Goal: Information Seeking & Learning: Learn about a topic

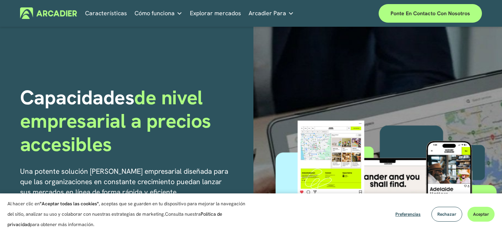
click at [44, 64] on div "Capacidades de nivel empresarial a precios accesibles Una potente solución de m…" at bounding box center [251, 203] width 502 height 352
click at [0, 0] on font "Leer más" at bounding box center [0, 0] width 0 height 0
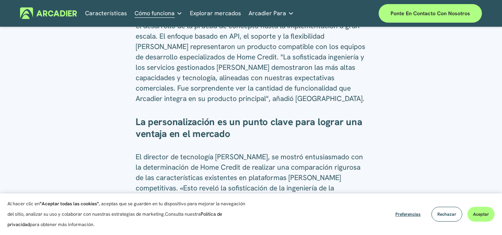
scroll to position [669, 0]
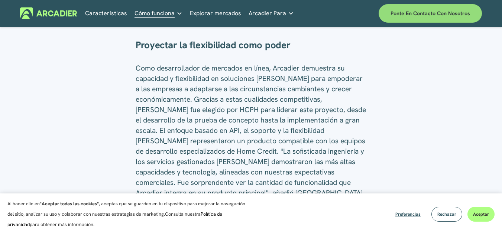
click at [434, 16] on font "Ponte en contacto con nosotros" at bounding box center [431, 13] width 80 height 7
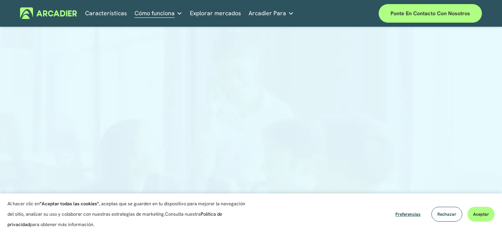
click at [241, 15] on nav "Características Cómo funciona ¿Por qué Arcadier? Fogonadura Sobre nosotros Cont…" at bounding box center [189, 13] width 209 height 12
click at [231, 12] on font "Explorar mercados" at bounding box center [215, 13] width 51 height 8
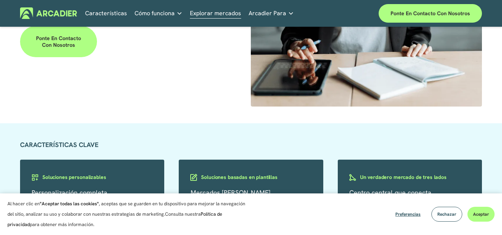
scroll to position [1227, 0]
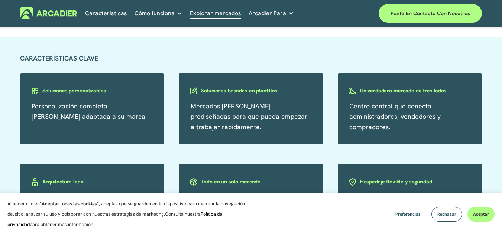
click at [89, 94] on font "Soluciones personalizables" at bounding box center [74, 90] width 64 height 7
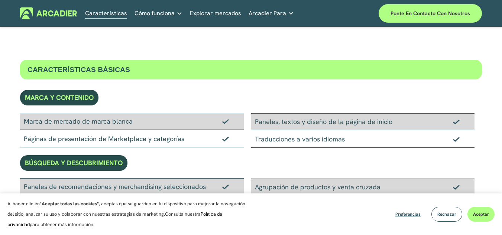
click at [54, 13] on img at bounding box center [48, 13] width 57 height 12
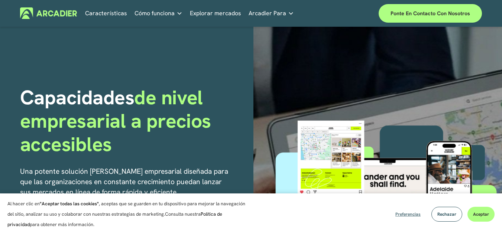
click at [408, 215] on font "Preferencias" at bounding box center [408, 215] width 25 height 6
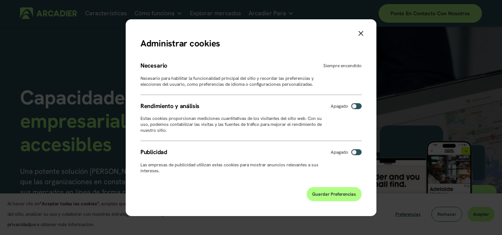
click at [363, 33] on icon "Cerca" at bounding box center [360, 32] width 5 height 5
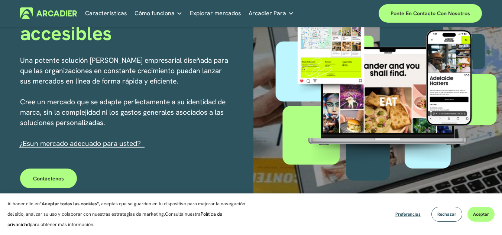
scroll to position [112, 0]
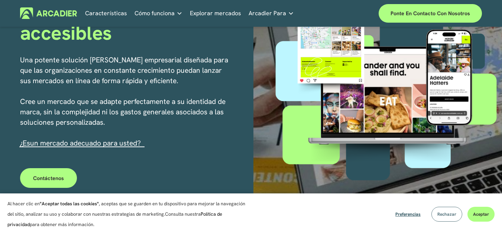
click at [461, 212] on button "Rechazar" at bounding box center [447, 214] width 31 height 15
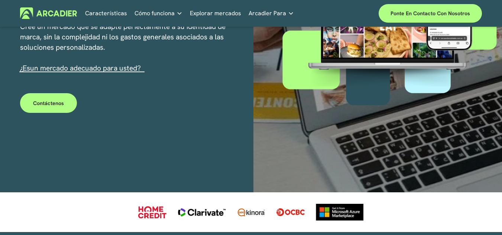
scroll to position [186, 0]
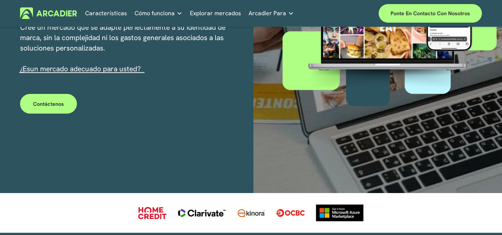
click at [88, 73] on font "un mercado adecuado para usted?" at bounding box center [85, 68] width 111 height 9
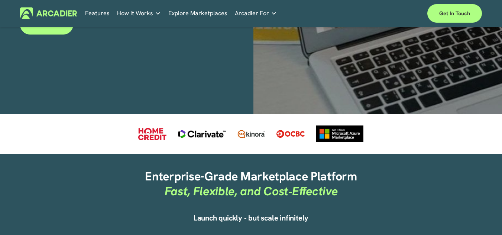
scroll to position [223, 0]
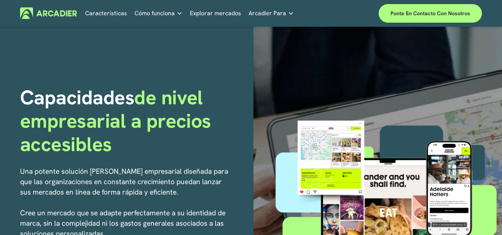
click at [156, 77] on div "Capacidades de nivel empresarial a precios accesibles Una potente solución de m…" at bounding box center [251, 203] width 502 height 352
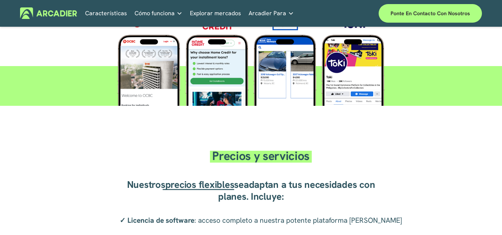
scroll to position [1303, 0]
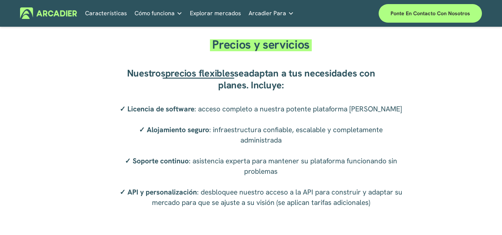
click at [170, 135] on font "✓ Alojamiento seguro" at bounding box center [174, 129] width 70 height 9
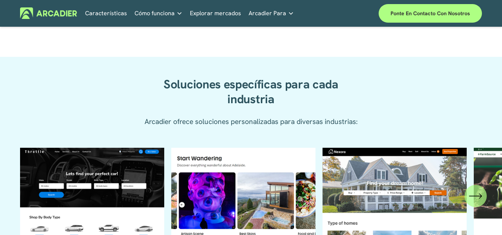
scroll to position [708, 0]
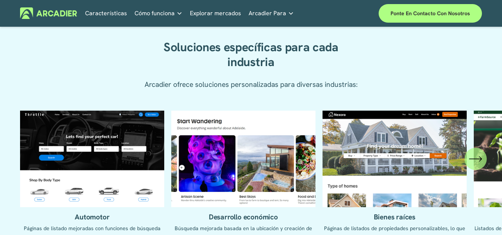
click at [146, 145] on ul "Automotor Páginas de listado mejoradas con funciones de búsqueda de VIN e infor…" at bounding box center [251, 188] width 462 height 154
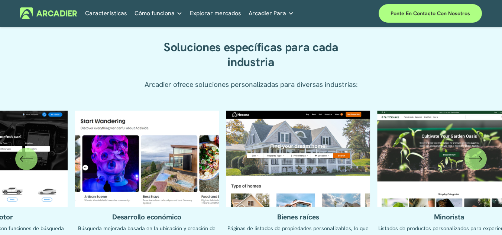
drag, startPoint x: 144, startPoint y: 148, endPoint x: 0, endPoint y: 150, distance: 143.9
click at [0, 150] on div "Automotor Páginas de listado mejoradas con funciones de búsqueda de VIN e infor…" at bounding box center [251, 188] width 502 height 154
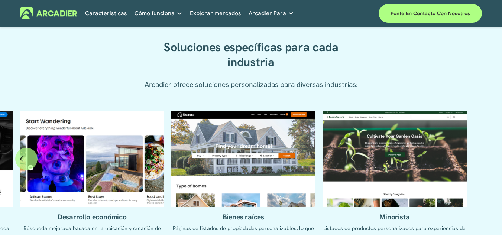
click at [232, 152] on ul "Automotor Páginas de listado mejoradas con funciones de búsqueda de VIN e infor…" at bounding box center [251, 188] width 462 height 154
drag, startPoint x: 232, startPoint y: 152, endPoint x: 108, endPoint y: 146, distance: 123.6
click at [109, 145] on ul "Automotor Páginas de listado mejoradas con funciones de búsqueda de VIN e infor…" at bounding box center [251, 188] width 462 height 154
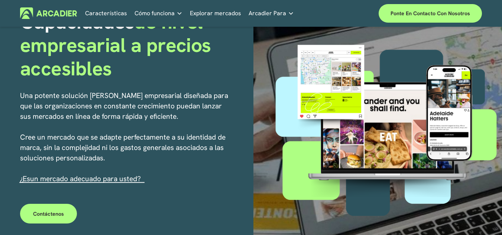
scroll to position [0, 0]
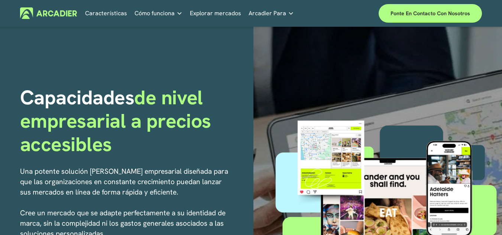
click at [0, 0] on link "Mercados minoristas Sea lo que sea que ofrezca a sus clientes, lo reunimos todo…" at bounding box center [0, 0] width 0 height 0
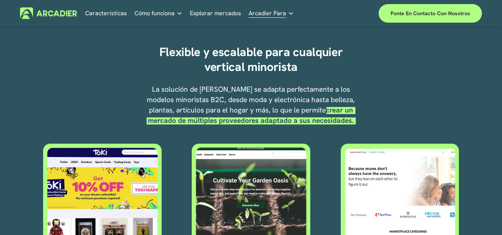
scroll to position [223, 0]
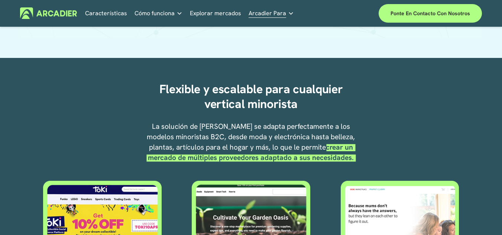
click at [162, 162] on font "crear un mercado de múltiples proveedores adaptado a sus necesidades." at bounding box center [251, 153] width 207 height 20
click at [308, 149] on font "La solución de mercado de Arcadier se adapta perfectamente a los modelos minori…" at bounding box center [252, 137] width 210 height 30
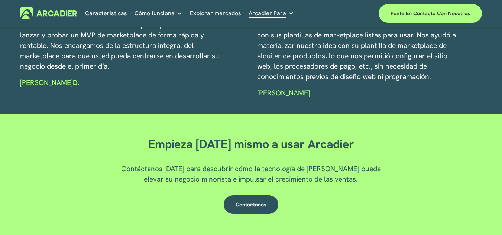
scroll to position [1301, 0]
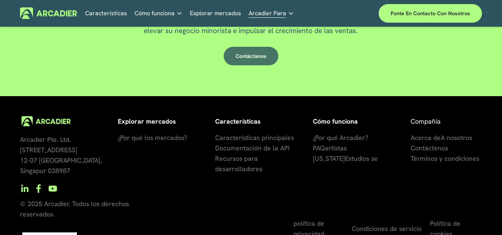
click at [233, 65] on link "Contáctanos" at bounding box center [251, 56] width 55 height 19
click at [0, 0] on font "más poderoso del mundo" at bounding box center [0, 0] width 0 height 0
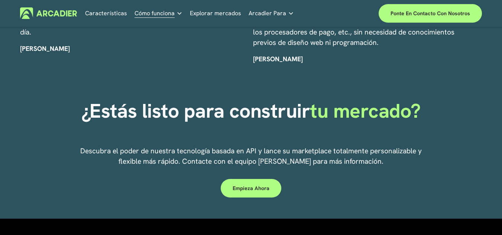
scroll to position [1822, 0]
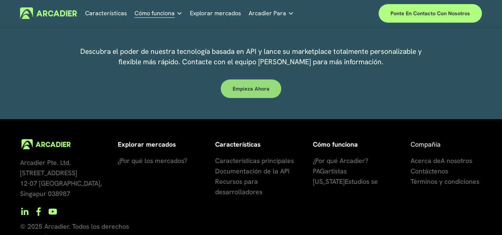
click at [264, 98] on link "Empieza ahora" at bounding box center [251, 89] width 61 height 19
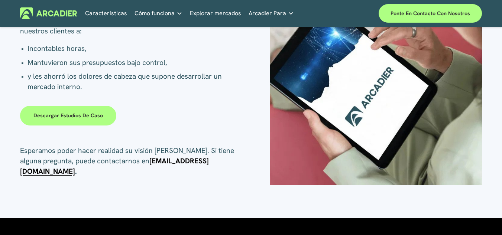
scroll to position [149, 0]
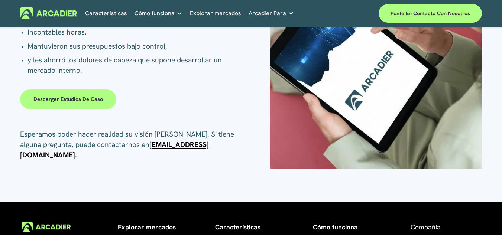
click at [87, 108] on link "Descargar estudios de caso" at bounding box center [68, 100] width 96 height 20
